Goal: Task Accomplishment & Management: Use online tool/utility

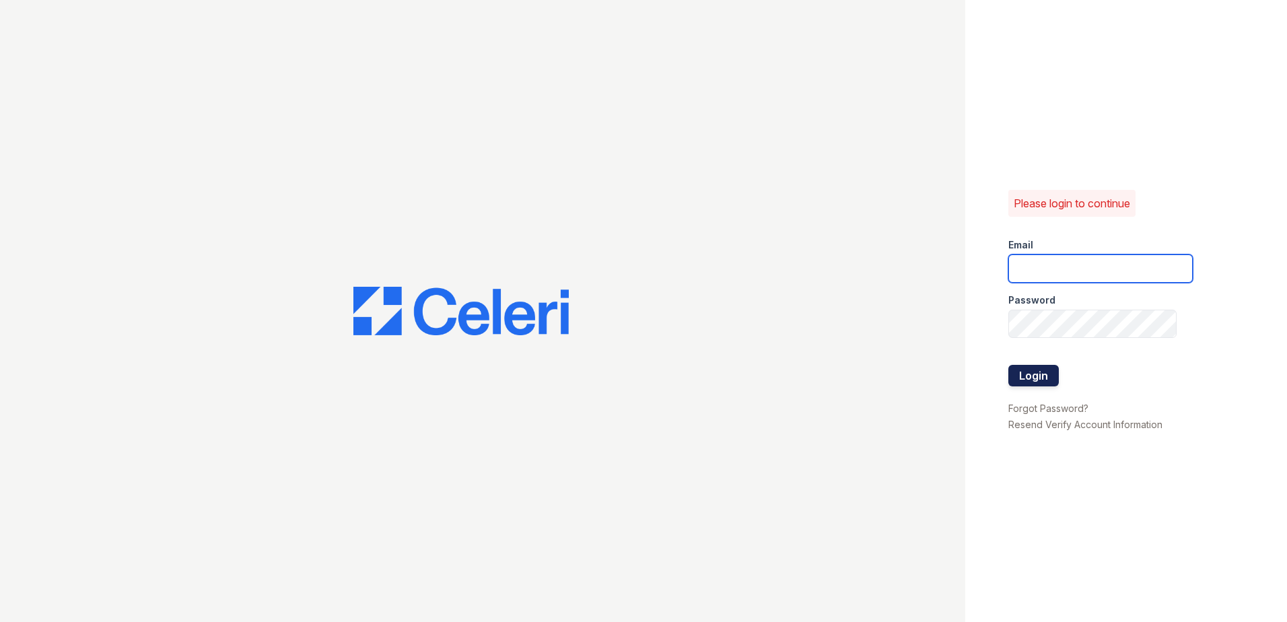
type input "[EMAIL_ADDRESS][DOMAIN_NAME]"
click at [1038, 367] on button "Login" at bounding box center [1033, 376] width 50 height 22
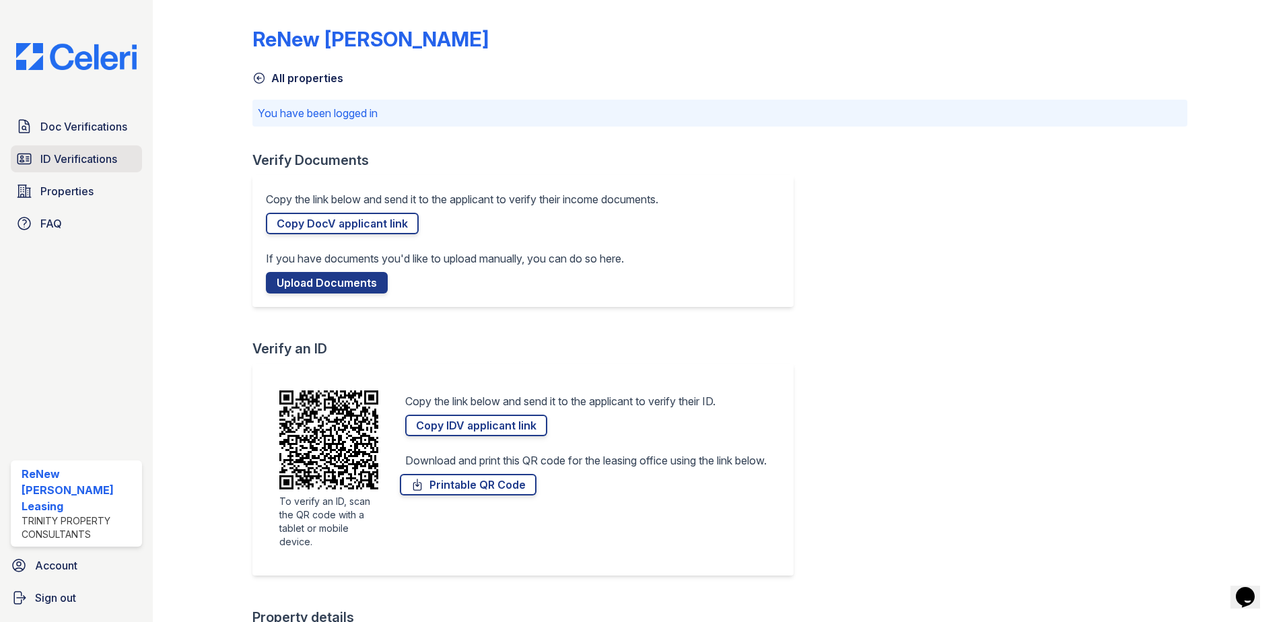
click at [77, 169] on link "ID Verifications" at bounding box center [76, 158] width 131 height 27
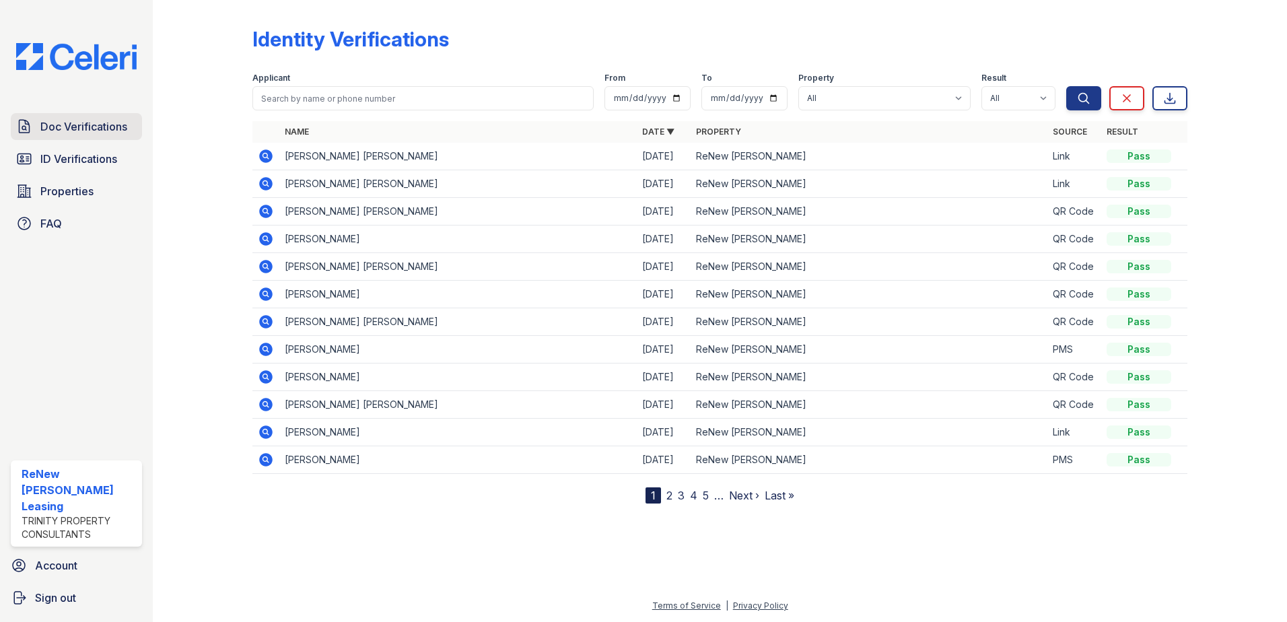
click at [30, 123] on icon at bounding box center [24, 126] width 16 height 16
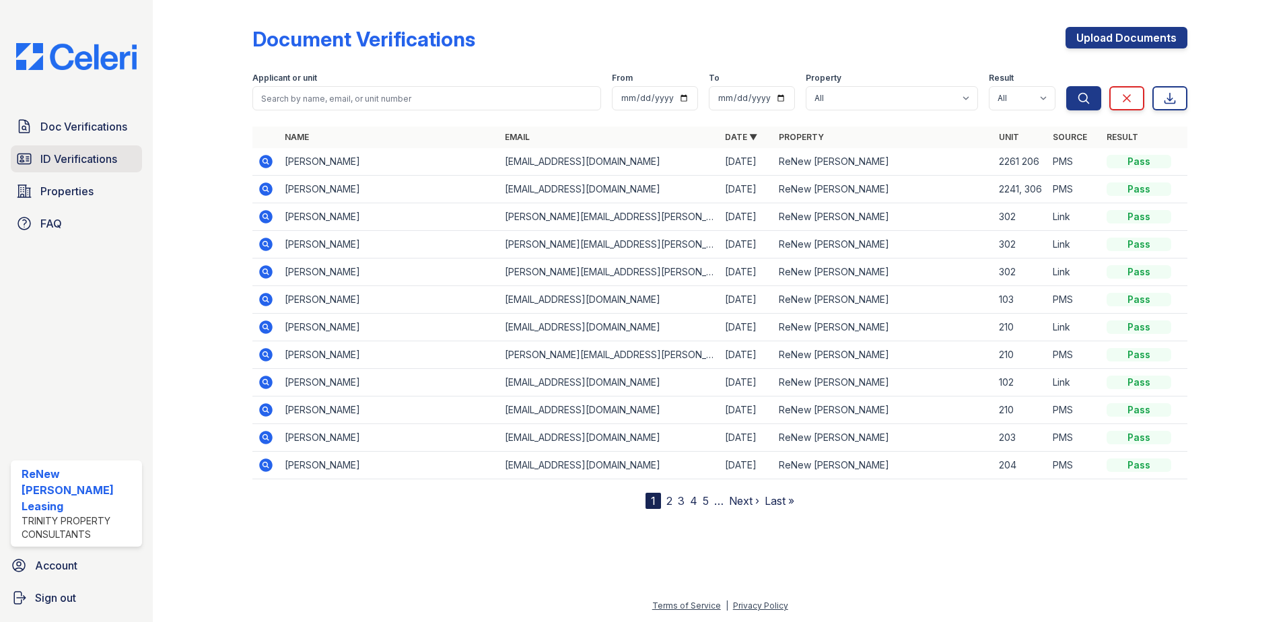
click at [106, 153] on span "ID Verifications" at bounding box center [78, 159] width 77 height 16
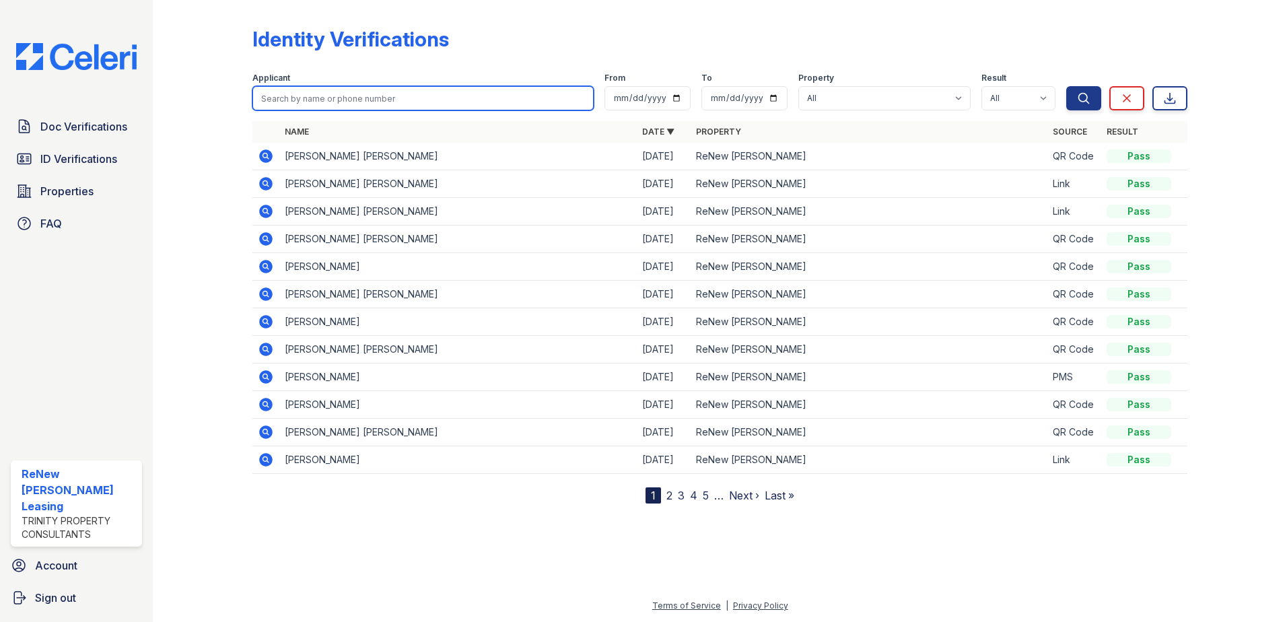
click at [313, 103] on input "search" at bounding box center [422, 98] width 341 height 24
type input "[PERSON_NAME]"
click at [1066, 86] on button "Search" at bounding box center [1083, 98] width 35 height 24
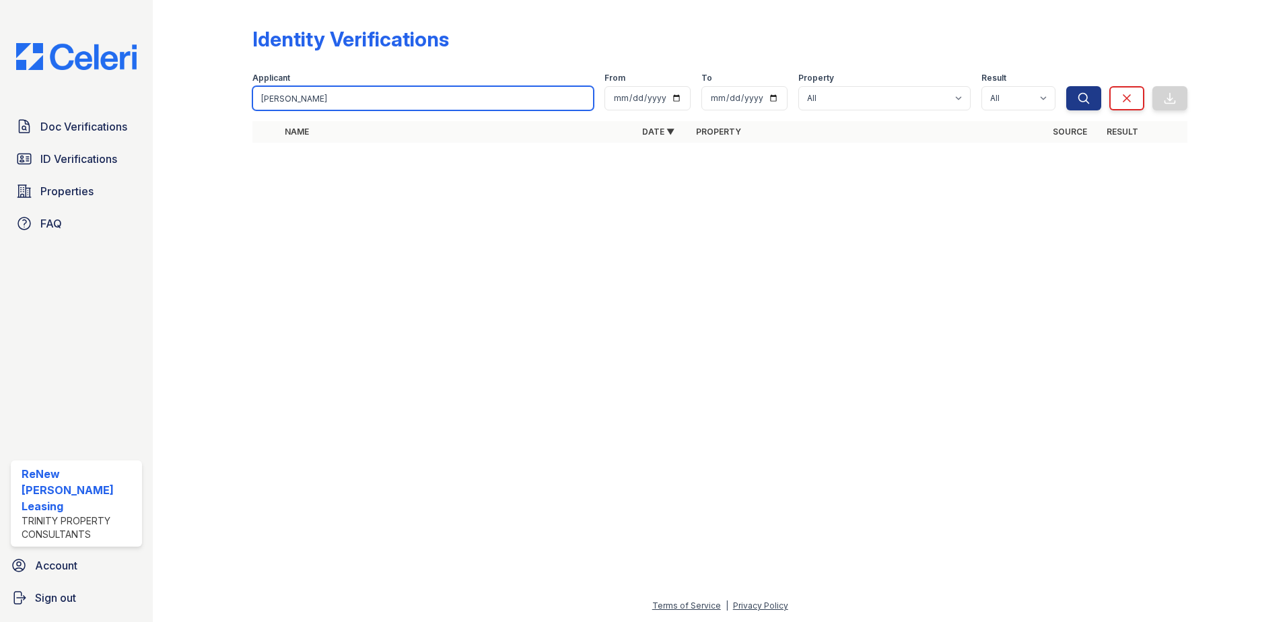
click at [521, 104] on input "[PERSON_NAME]" at bounding box center [422, 98] width 341 height 24
type input "m"
type input "[PERSON_NAME]"
click at [1066, 86] on button "Search" at bounding box center [1083, 98] width 35 height 24
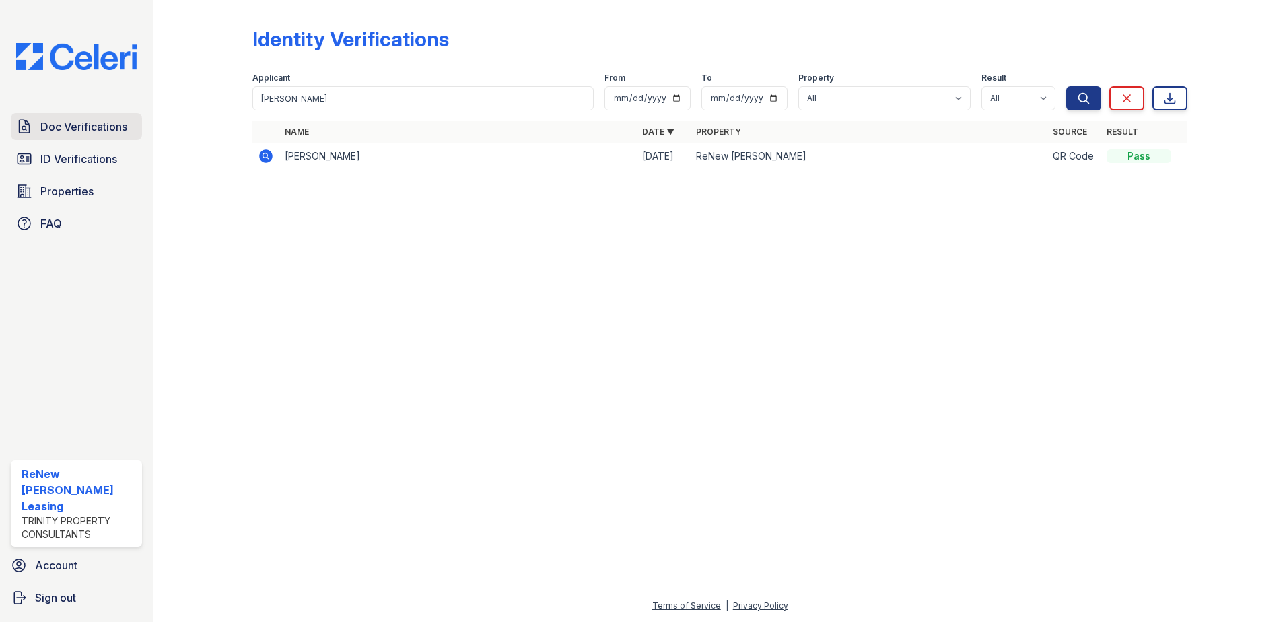
click at [66, 131] on span "Doc Verifications" at bounding box center [83, 126] width 87 height 16
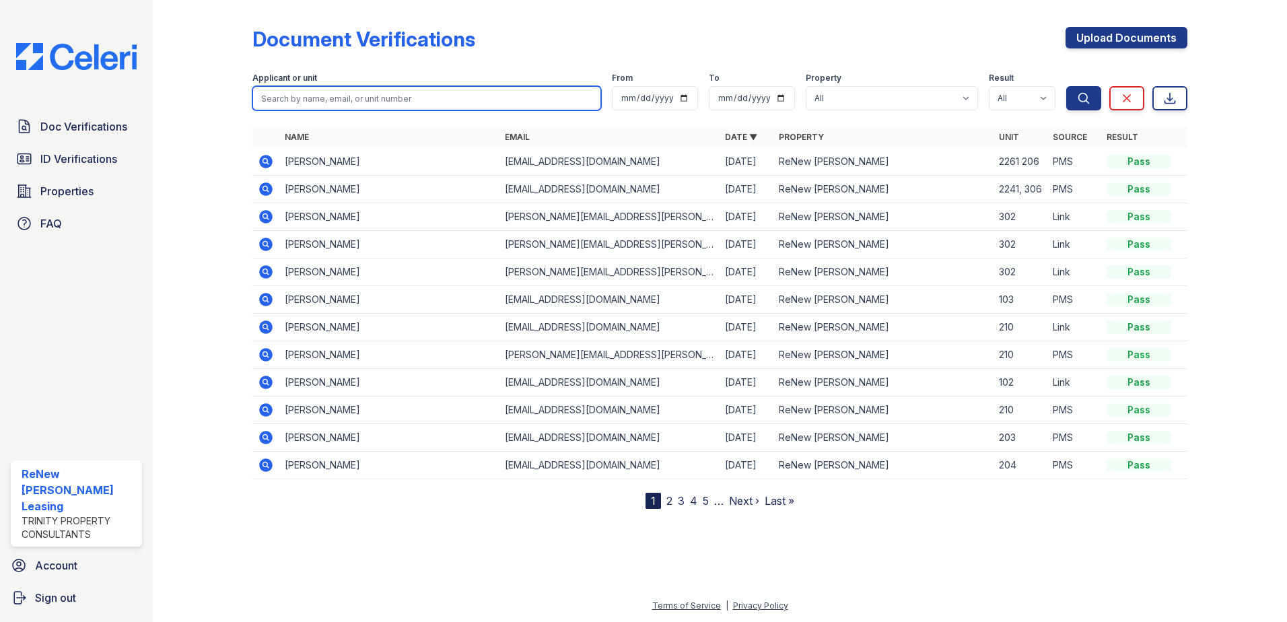
click at [470, 99] on input "search" at bounding box center [426, 98] width 349 height 24
type input "n"
type input "[PERSON_NAME]"
click at [1066, 86] on button "Search" at bounding box center [1083, 98] width 35 height 24
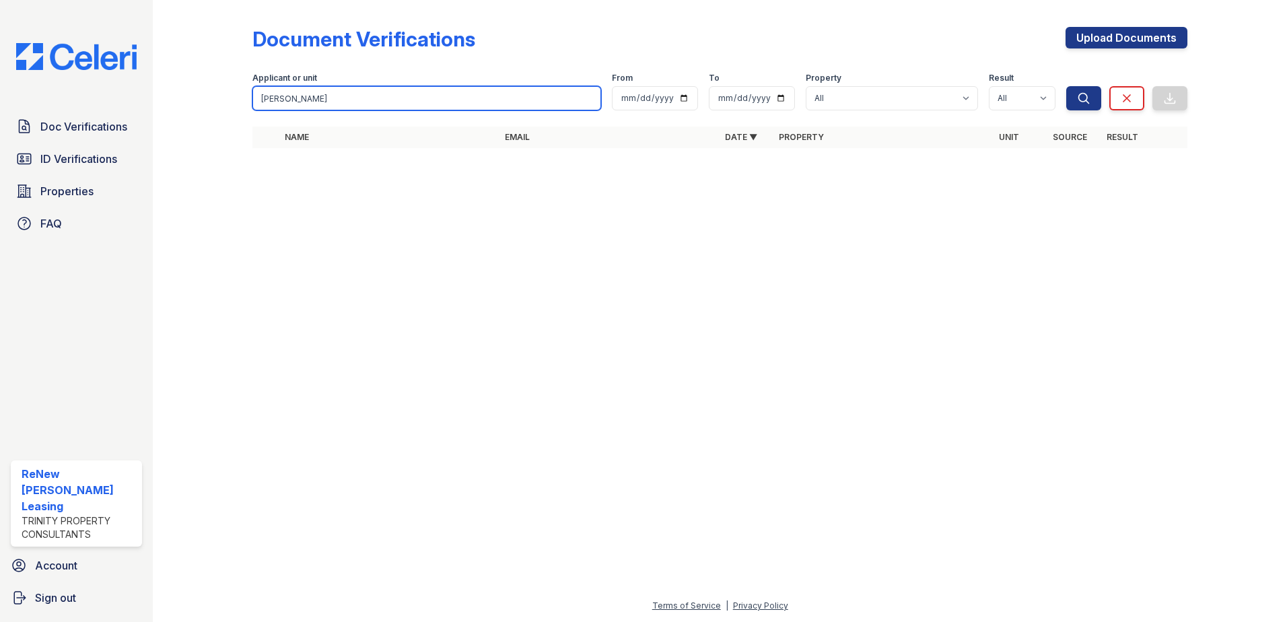
click at [586, 99] on input "[PERSON_NAME]" at bounding box center [426, 98] width 349 height 24
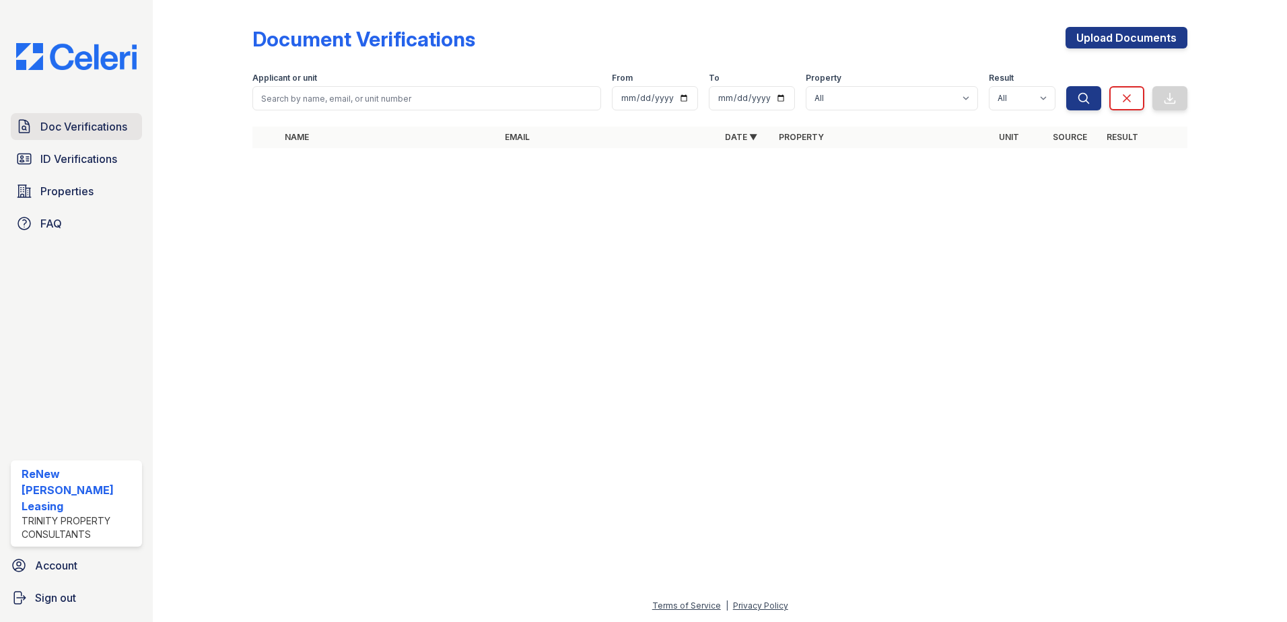
click at [88, 122] on span "Doc Verifications" at bounding box center [83, 126] width 87 height 16
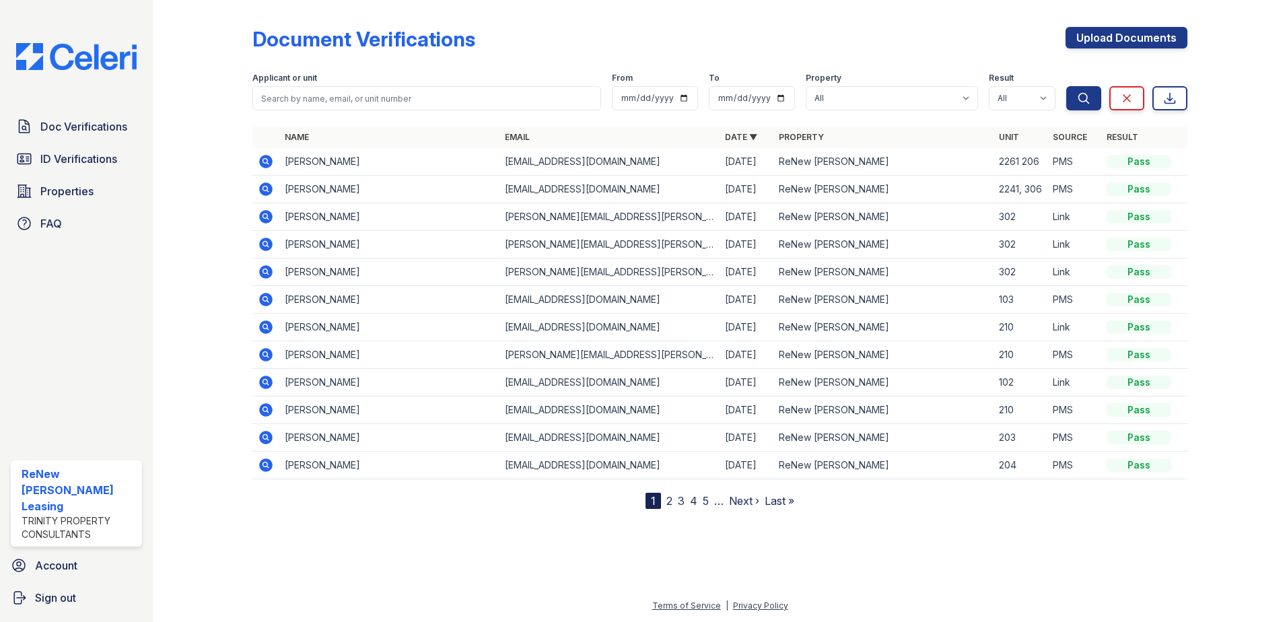
click at [671, 505] on link "2" at bounding box center [669, 500] width 6 height 13
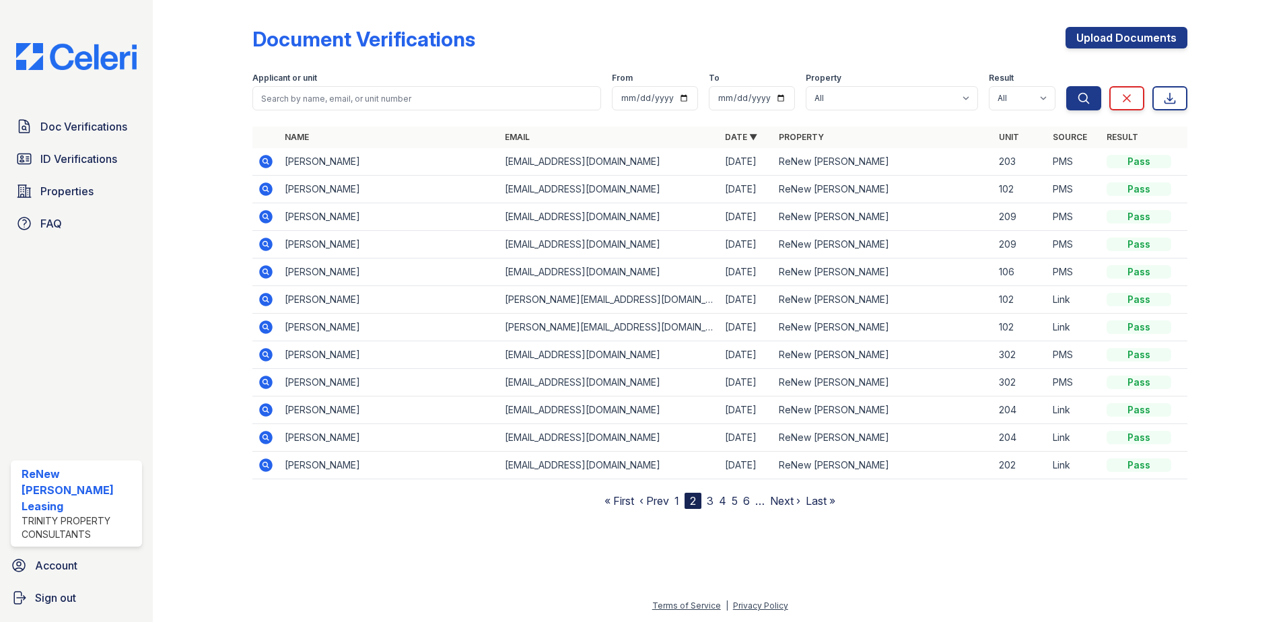
click at [676, 498] on link "1" at bounding box center [677, 500] width 5 height 13
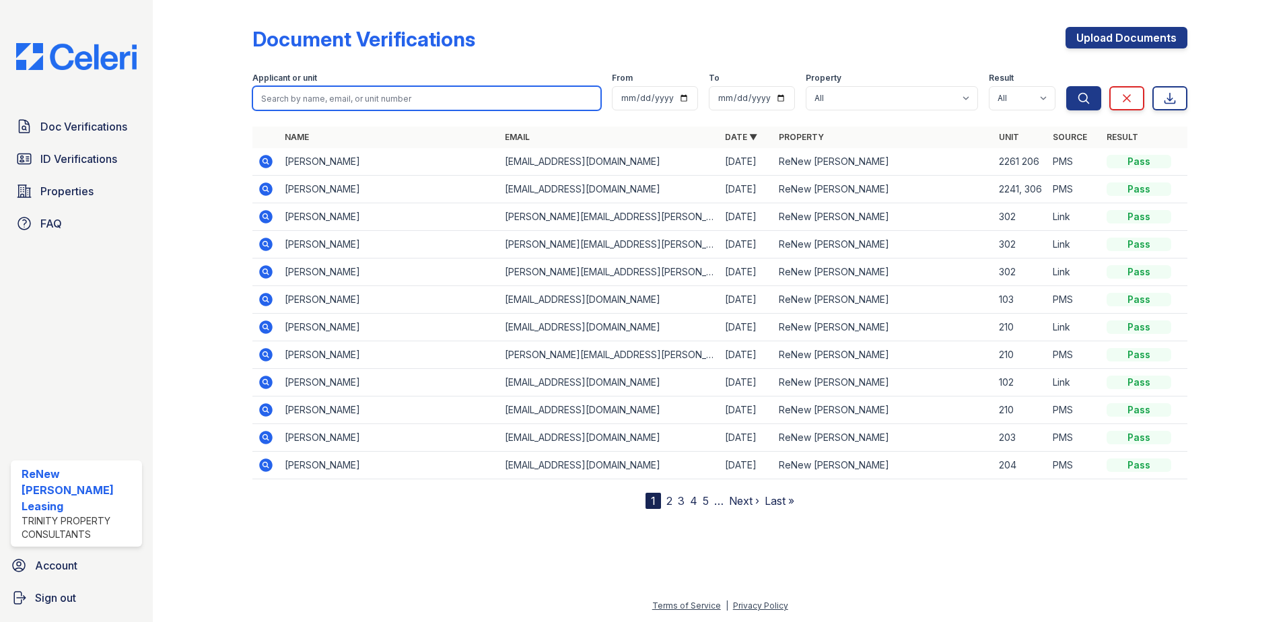
click at [495, 104] on input "search" at bounding box center [426, 98] width 349 height 24
type input "[PERSON_NAME]"
click at [1066, 86] on button "Search" at bounding box center [1083, 98] width 35 height 24
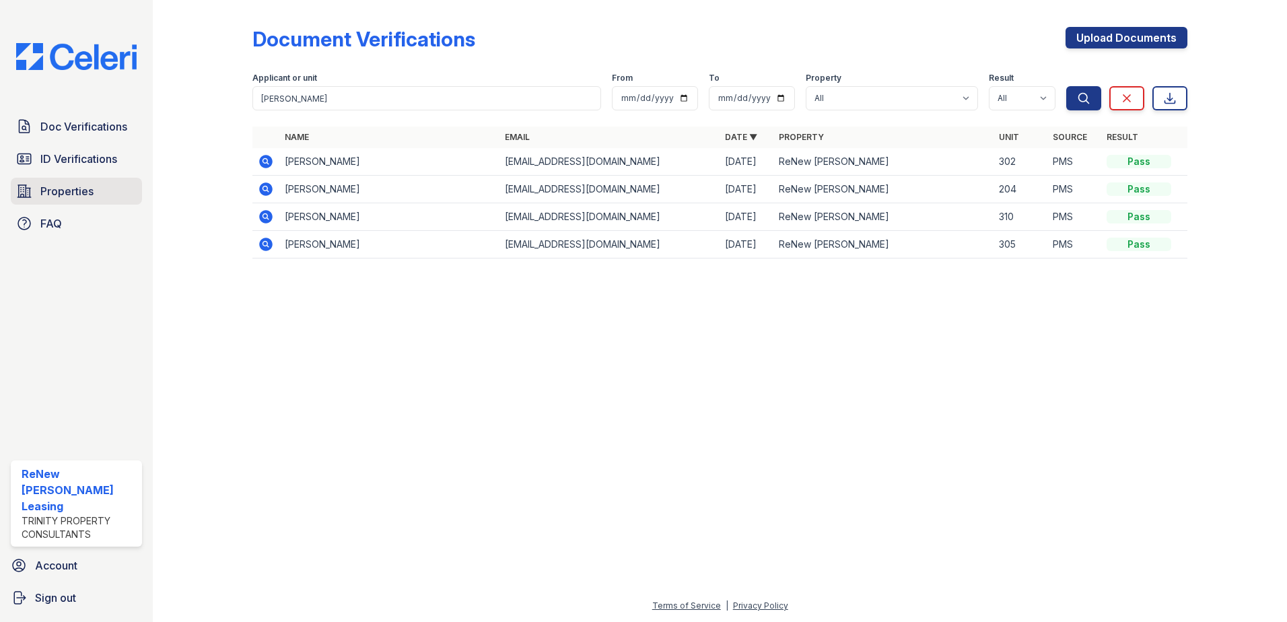
click at [79, 178] on link "Properties" at bounding box center [76, 191] width 131 height 27
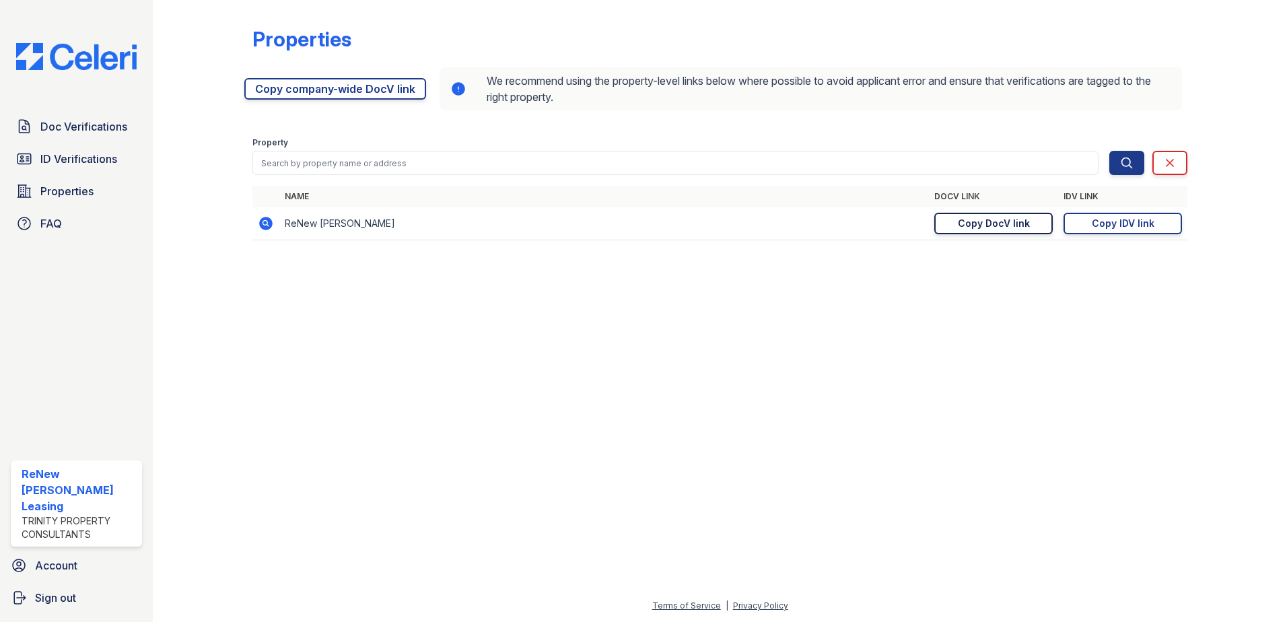
click at [984, 228] on div "Copy DocV link" at bounding box center [994, 223] width 72 height 13
